Goal: Information Seeking & Learning: Learn about a topic

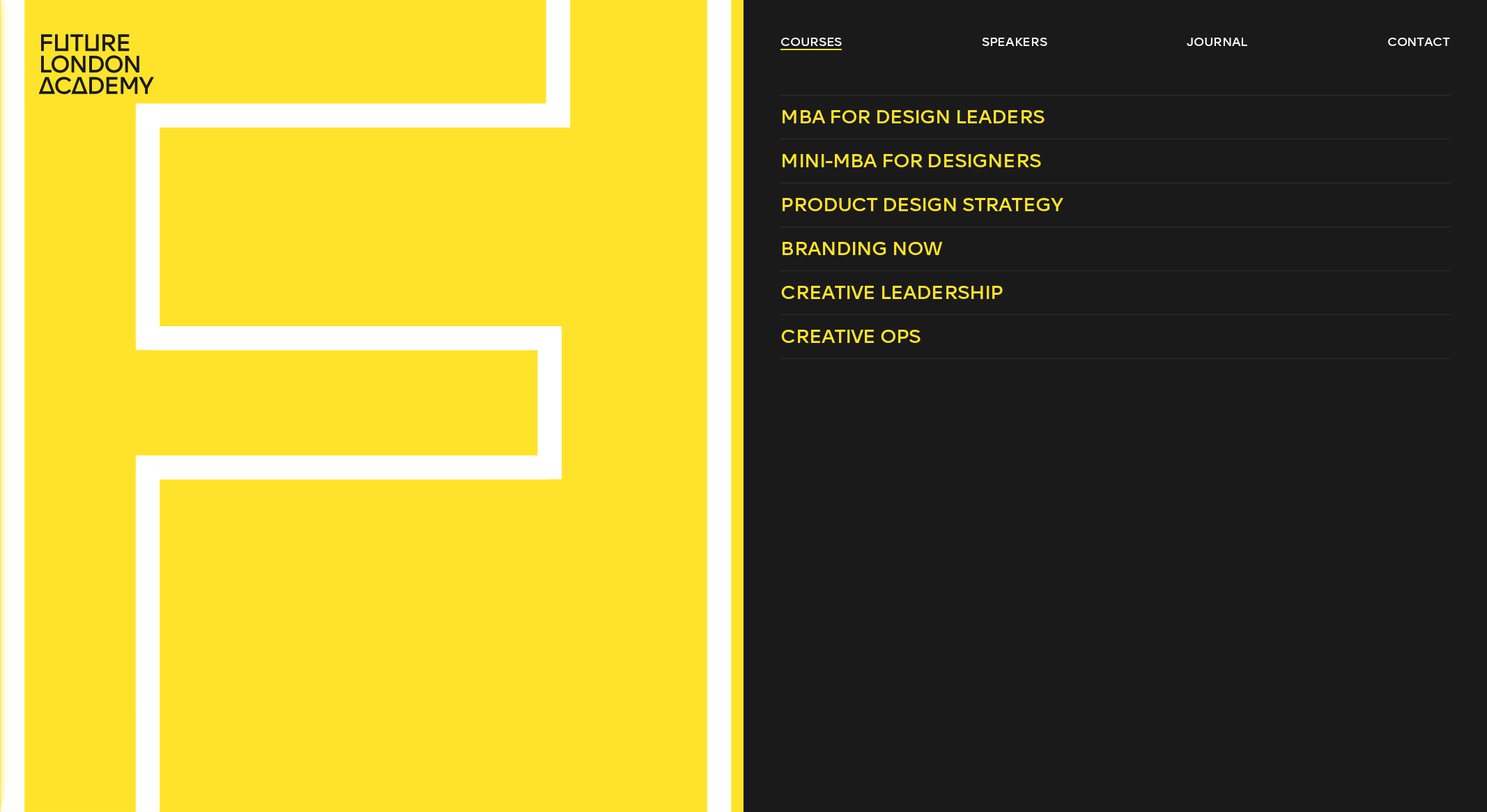
click at [808, 42] on link "courses" at bounding box center [811, 41] width 61 height 17
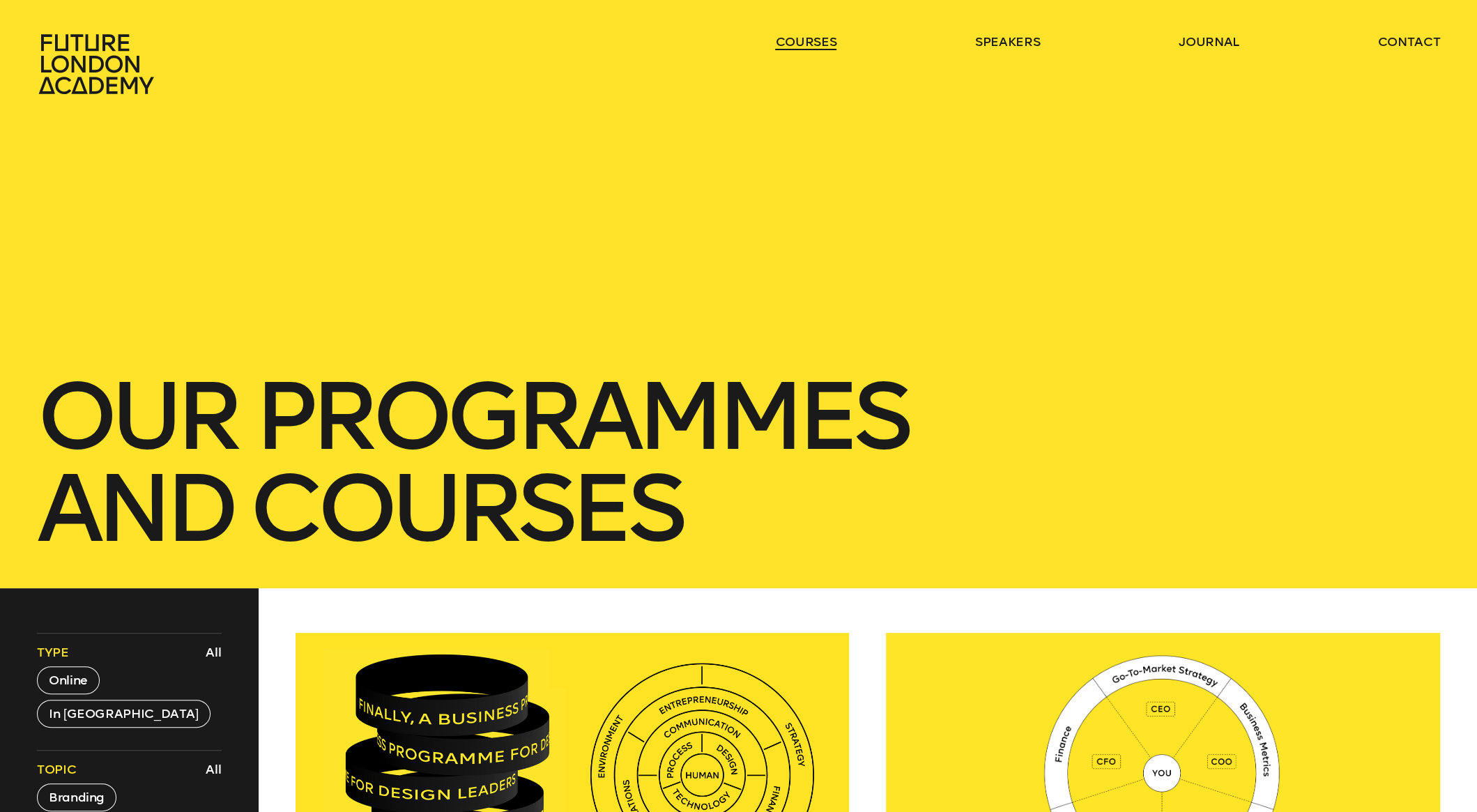
click at [807, 44] on link "courses" at bounding box center [805, 41] width 61 height 17
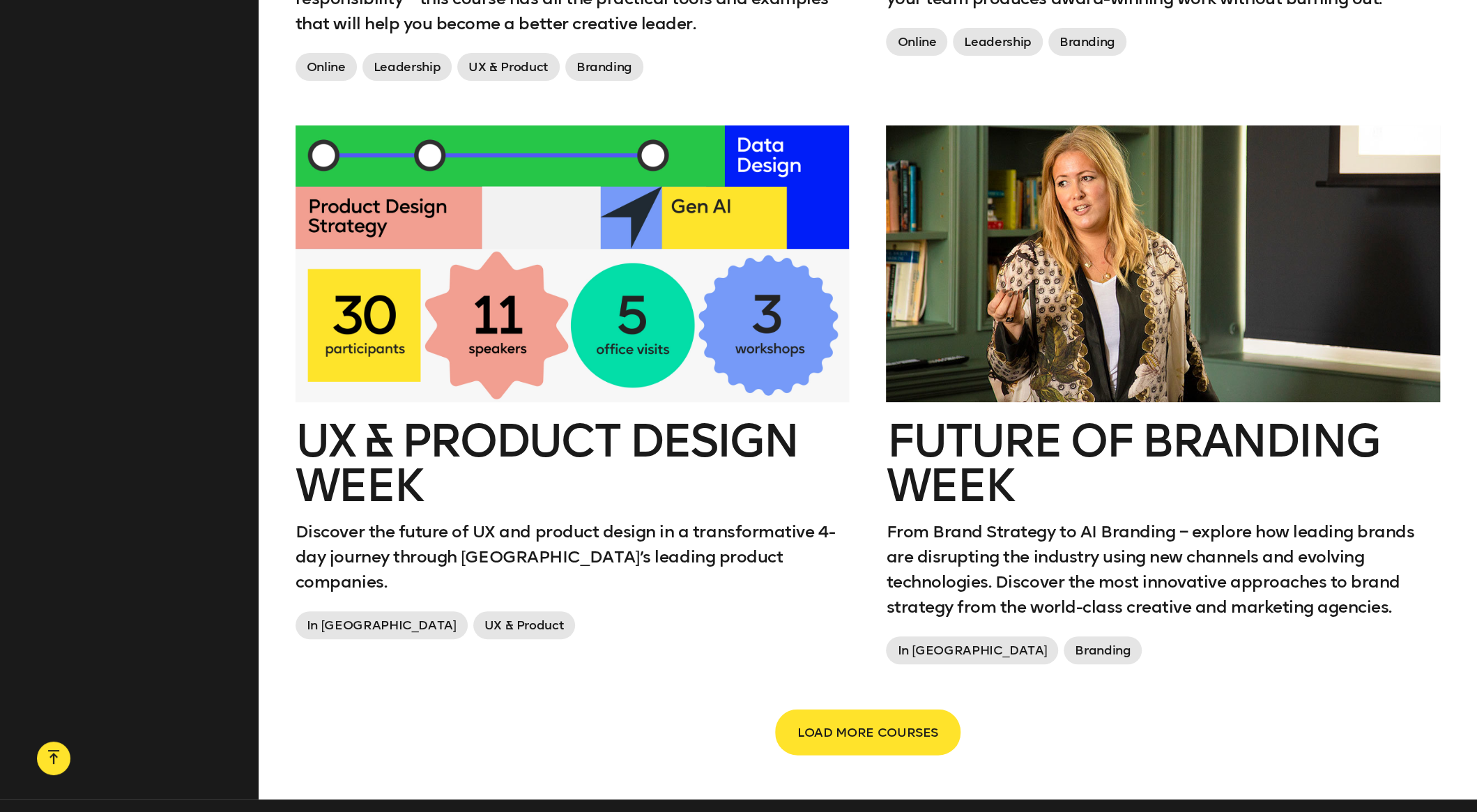
scroll to position [2230, 0]
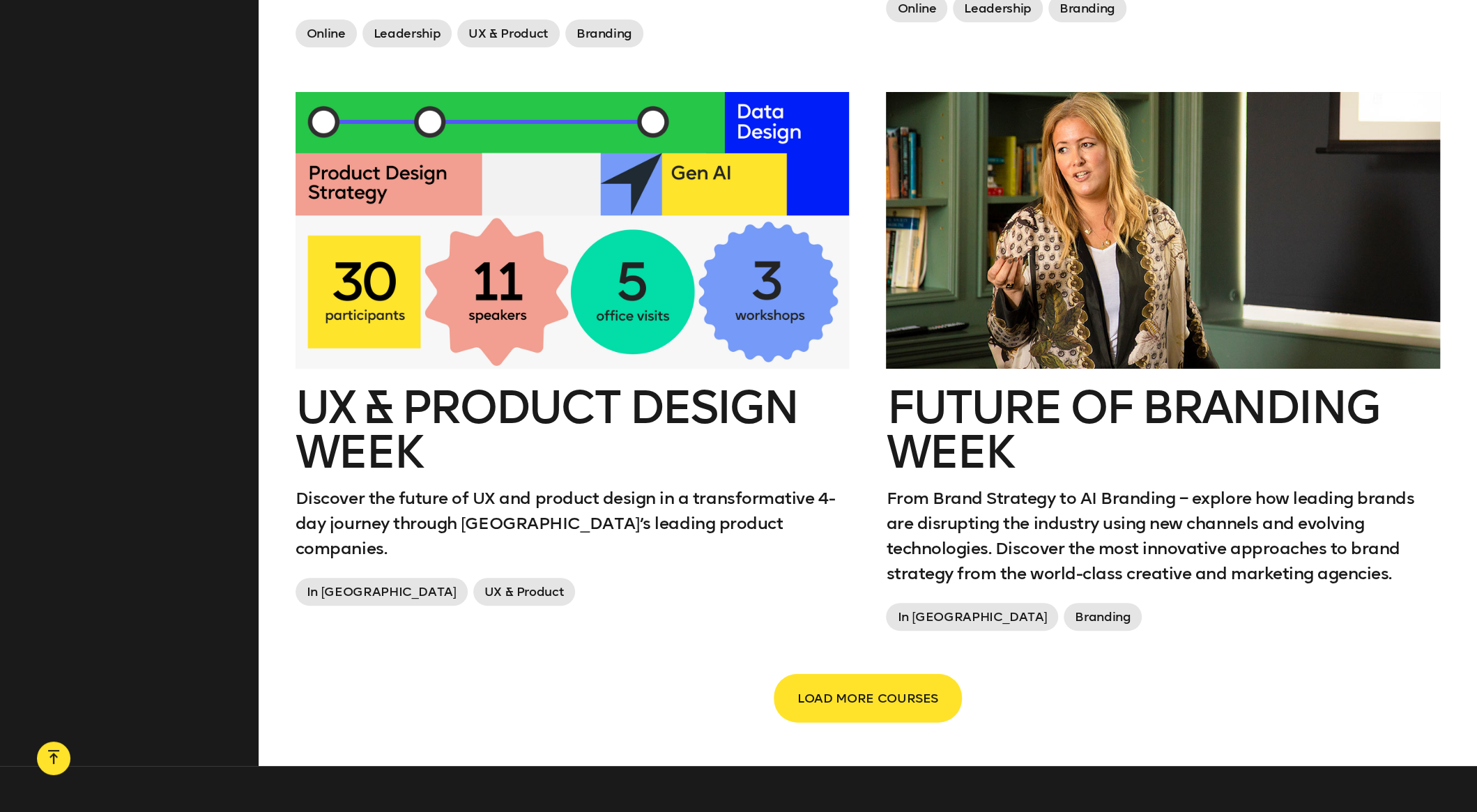
click at [843, 708] on button "LOAD MORE COURSES" at bounding box center [867, 698] width 186 height 46
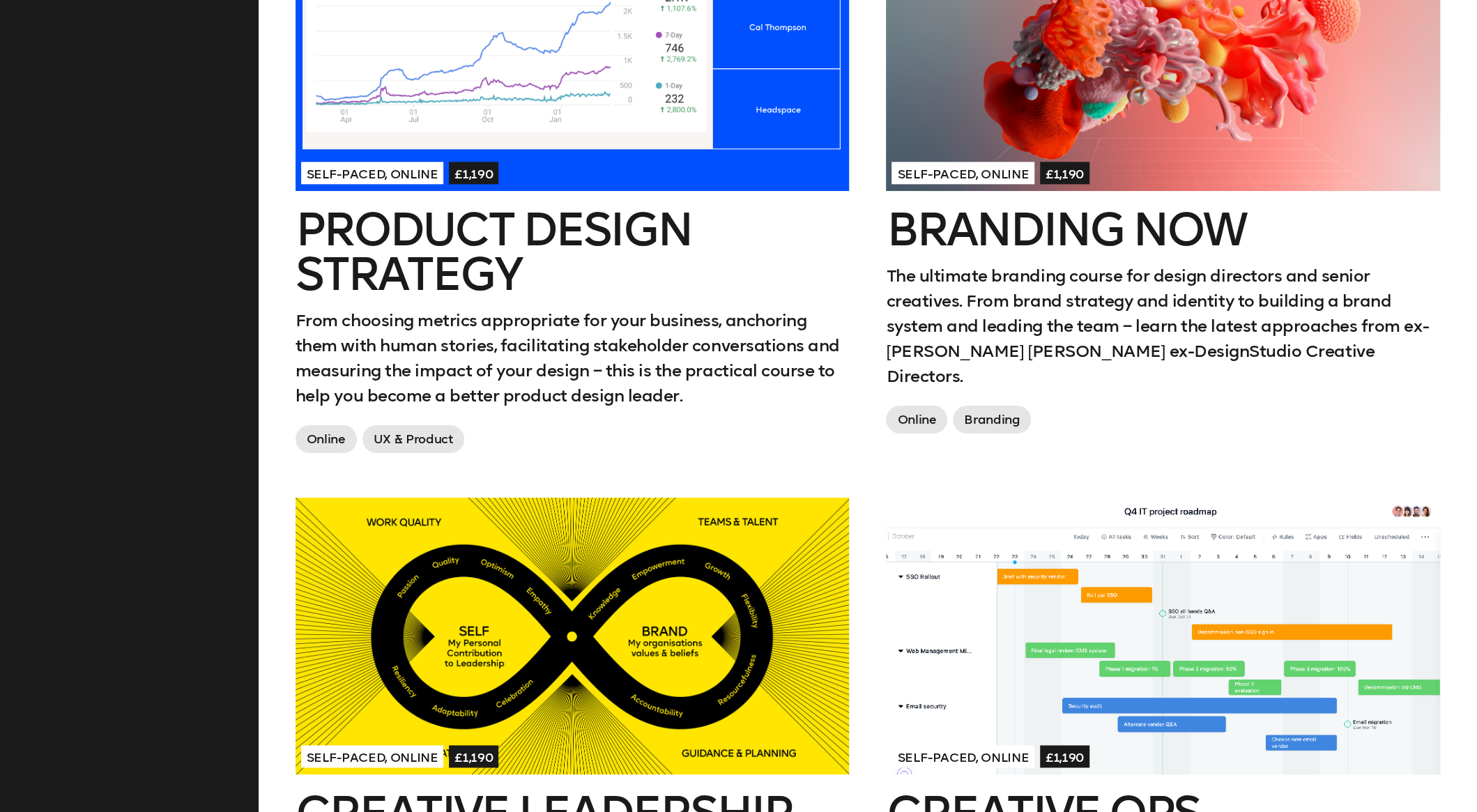
scroll to position [1117, 0]
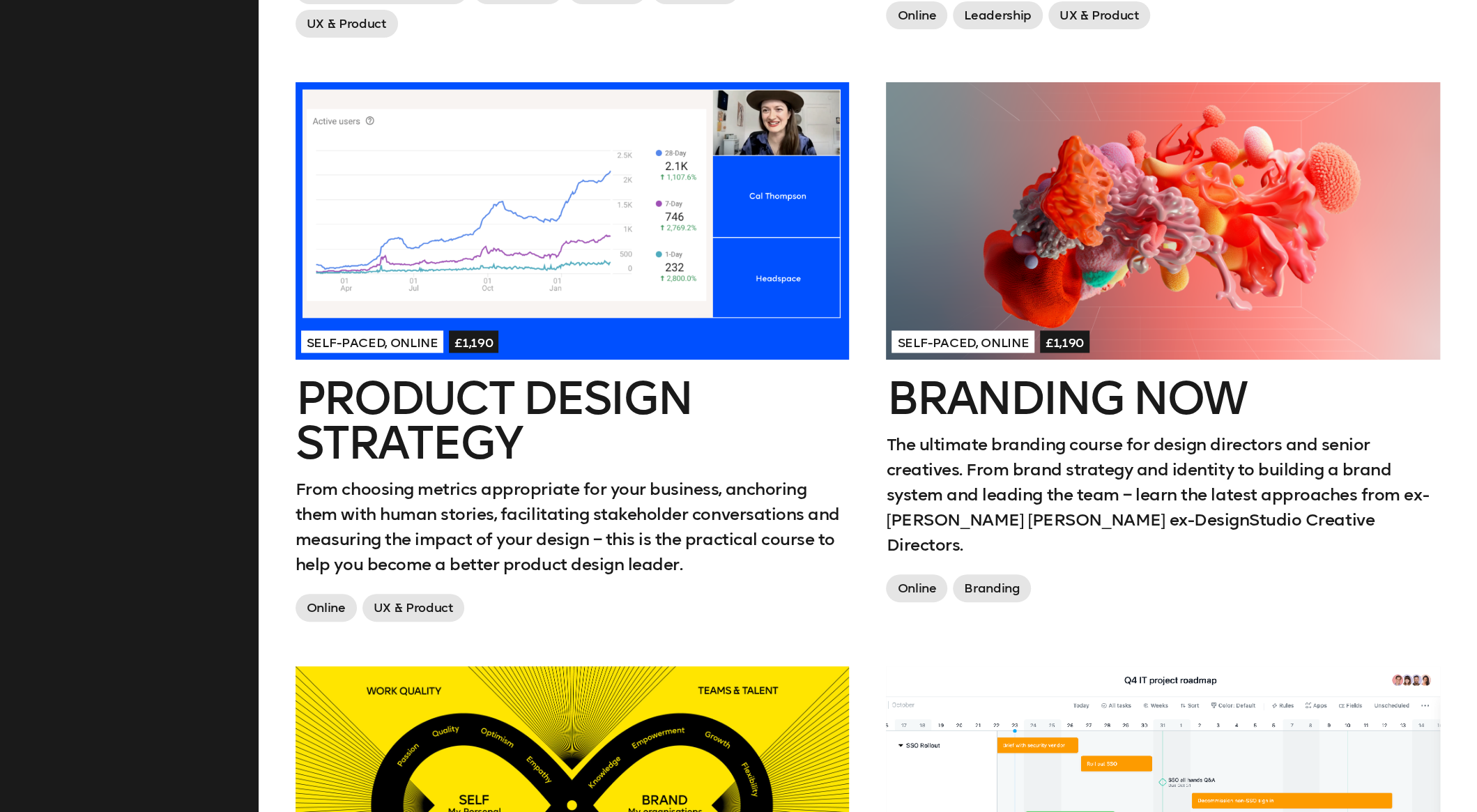
click at [444, 412] on h2 "Product Design Strategy" at bounding box center [571, 421] width 554 height 89
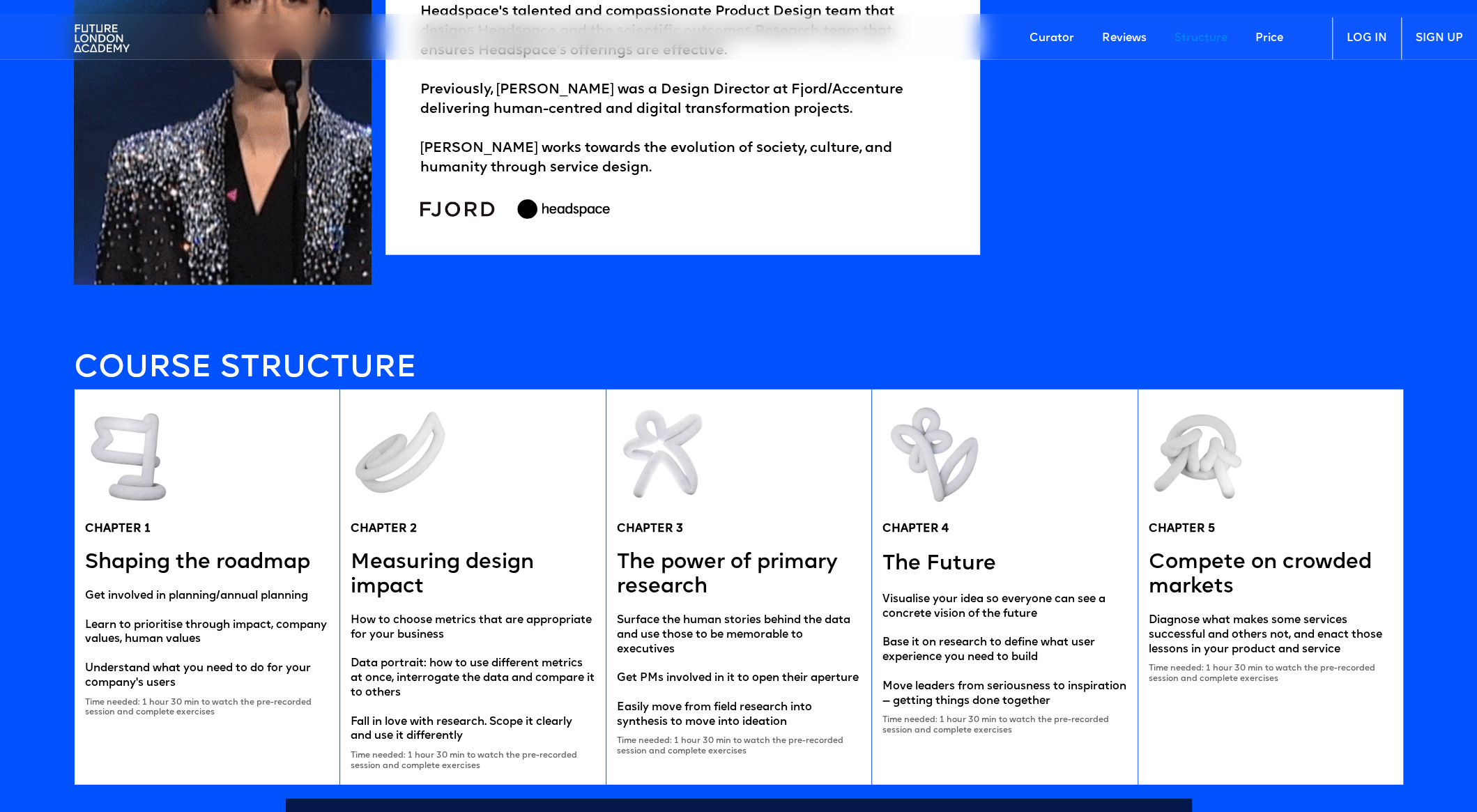
scroll to position [2647, 0]
